Goal: Task Accomplishment & Management: Manage account settings

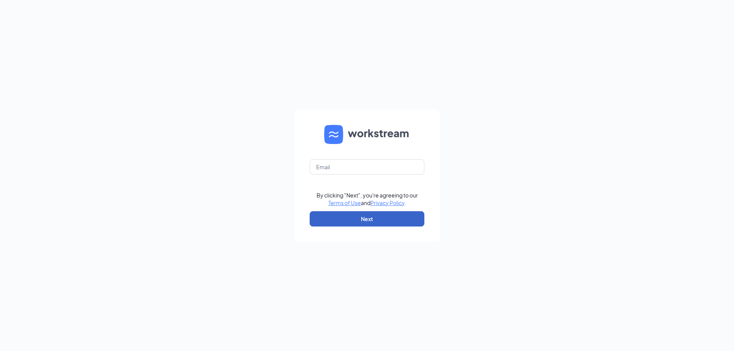
click at [383, 224] on button "Next" at bounding box center [367, 218] width 115 height 15
click at [372, 175] on div "Email field is required" at bounding box center [367, 171] width 115 height 24
type input "[EMAIL_ADDRESS][DOMAIN_NAME]"
click at [352, 217] on button "Next" at bounding box center [367, 218] width 115 height 15
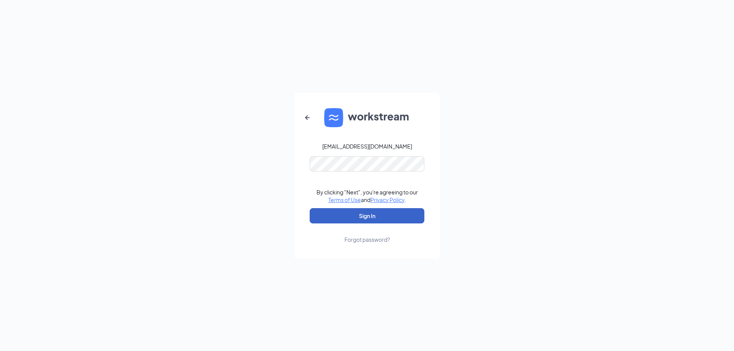
click at [331, 219] on button "Sign In" at bounding box center [367, 215] width 115 height 15
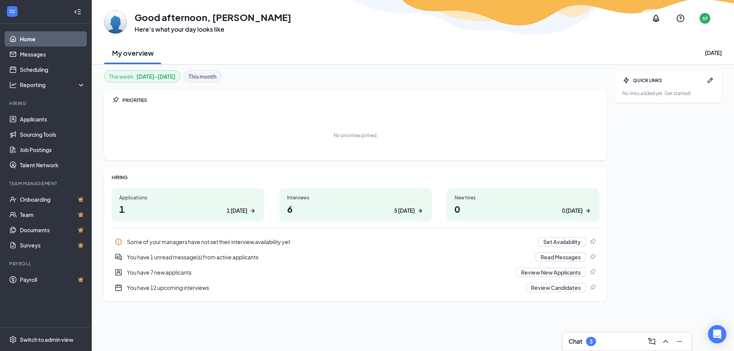
click at [359, 203] on h1 "6 5 [DATE]" at bounding box center [355, 209] width 137 height 13
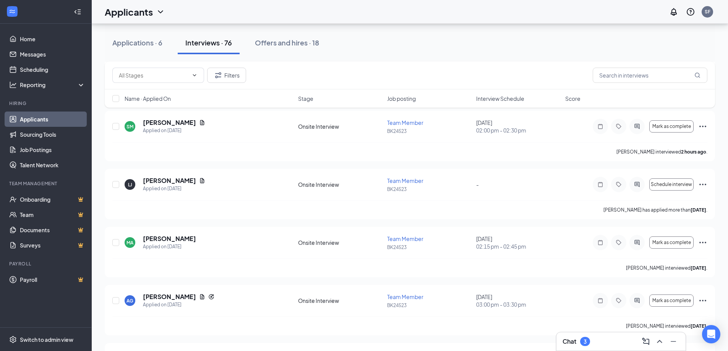
scroll to position [1605, 0]
click at [243, 81] on button "Filters" at bounding box center [226, 75] width 39 height 15
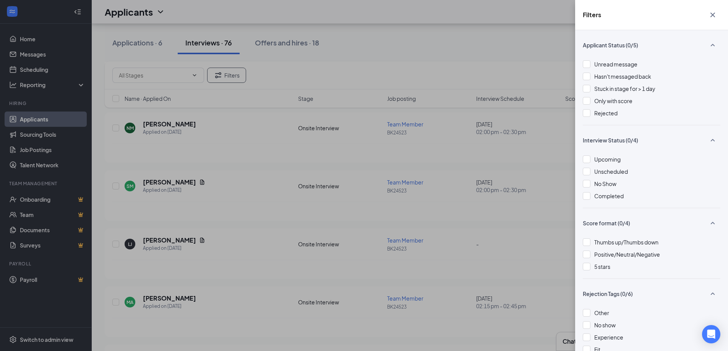
scroll to position [1529, 0]
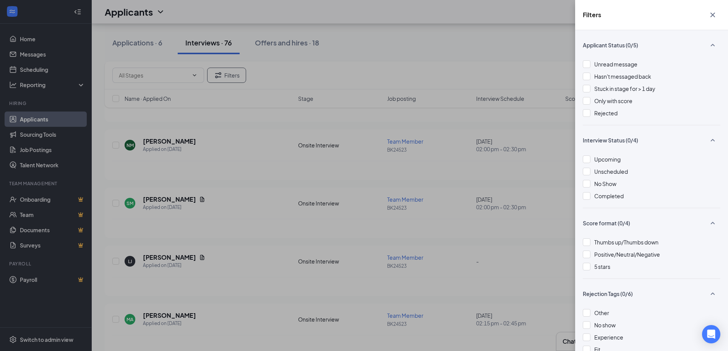
click at [435, 115] on div "Filters Applicant Status (0/5) Unread message Hasn't messaged back Stuck in sta…" at bounding box center [364, 175] width 728 height 351
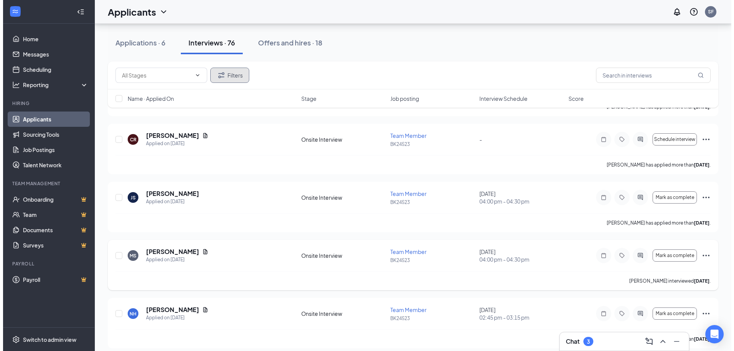
scroll to position [650, 0]
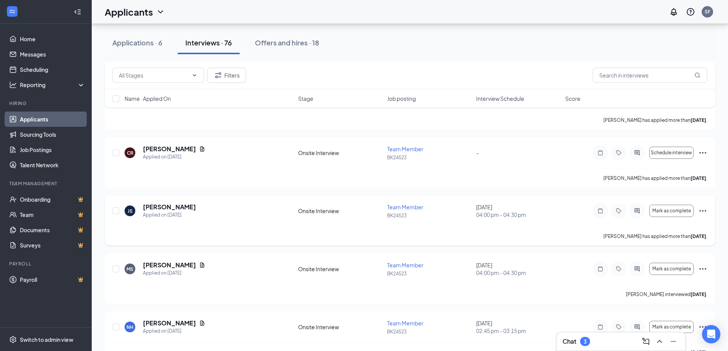
click at [407, 222] on div "[PERSON_NAME] Applied on [DATE] Onsite Interview Team Member BK24523 [DATE] 04:…" at bounding box center [409, 215] width 595 height 24
click at [185, 209] on div "[PERSON_NAME] Applied on [DATE]" at bounding box center [209, 211] width 169 height 16
click at [165, 210] on h5 "[PERSON_NAME]" at bounding box center [169, 207] width 53 height 8
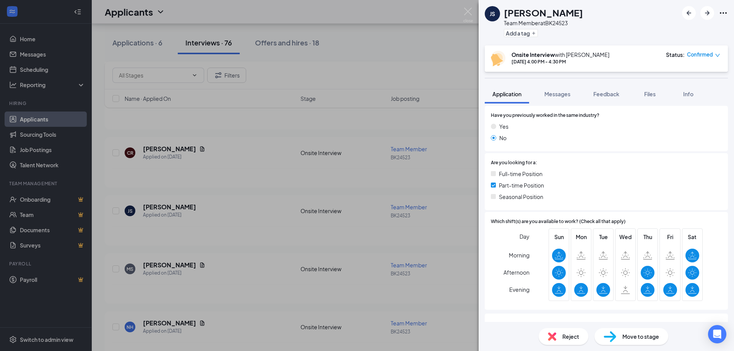
scroll to position [124, 0]
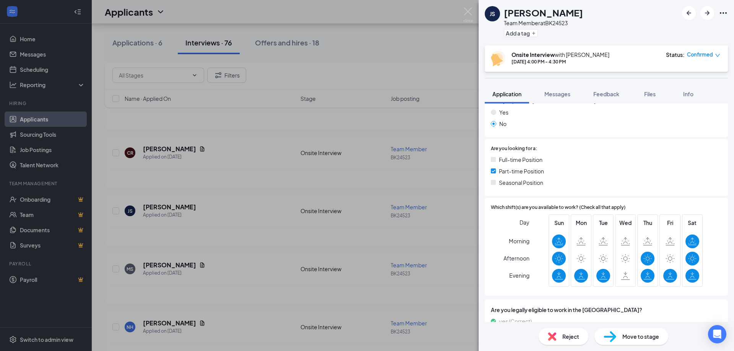
drag, startPoint x: 296, startPoint y: 123, endPoint x: 302, endPoint y: 154, distance: 31.6
click at [296, 124] on div "[PERSON_NAME] Team Member at BK24523 Add a tag Onsite Interview with [PERSON_NA…" at bounding box center [367, 175] width 734 height 351
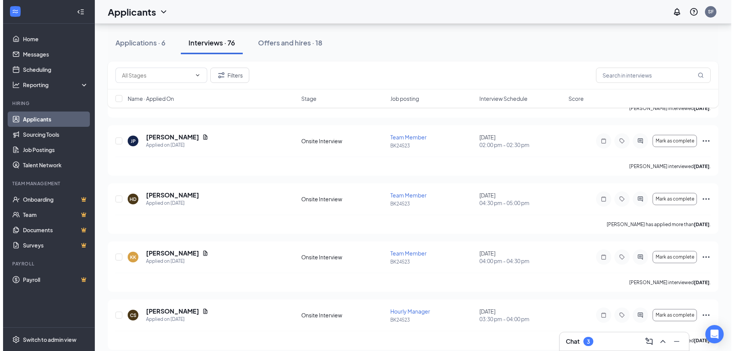
scroll to position [1185, 0]
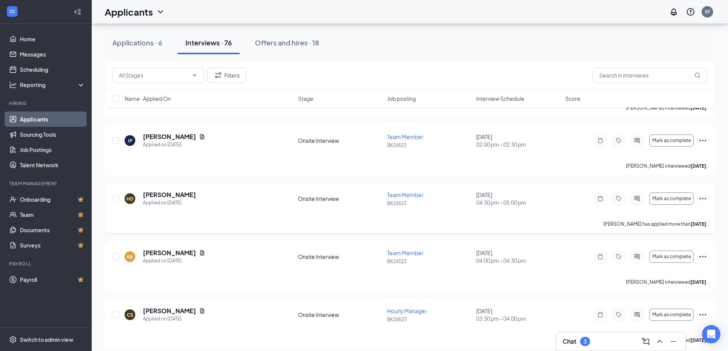
click at [203, 199] on div "HD [PERSON_NAME] Applied on [DATE]" at bounding box center [209, 199] width 169 height 16
click at [150, 196] on h5 "[PERSON_NAME]" at bounding box center [169, 195] width 53 height 8
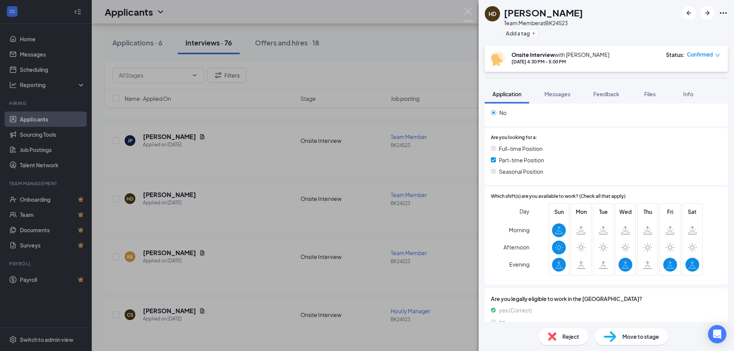
scroll to position [153, 0]
